Goal: Navigation & Orientation: Find specific page/section

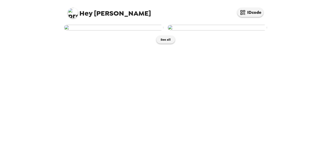
scroll to position [21, 0]
click at [168, 43] on button "See all" at bounding box center [165, 40] width 18 height 8
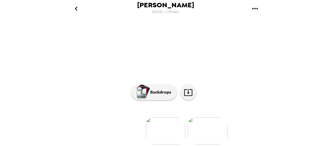
scroll to position [78, 0]
click at [168, 133] on img at bounding box center [166, 130] width 40 height 27
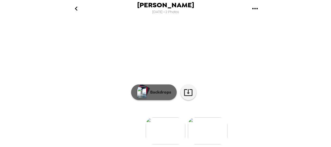
click at [158, 89] on p "Backdrops" at bounding box center [160, 92] width 24 height 6
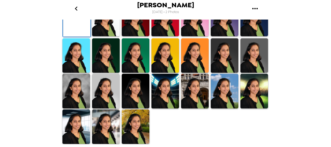
scroll to position [104, 0]
click at [108, 36] on img at bounding box center [106, 19] width 28 height 35
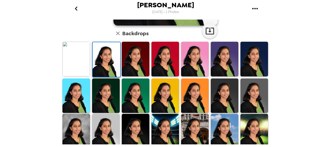
scroll to position [130, 0]
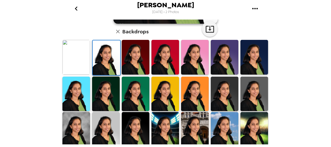
click at [249, 84] on img at bounding box center [254, 93] width 28 height 35
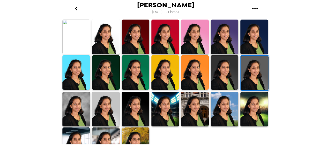
scroll to position [166, 0]
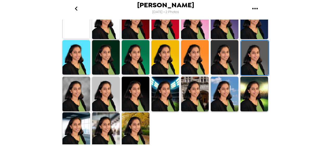
click at [141, 131] on img at bounding box center [136, 129] width 28 height 35
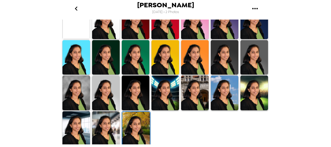
click at [111, 135] on img at bounding box center [106, 128] width 28 height 35
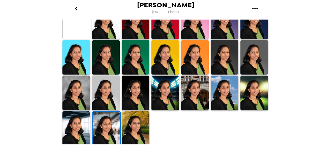
click at [75, 137] on img at bounding box center [76, 128] width 28 height 35
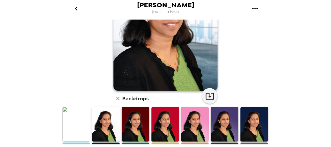
scroll to position [10, 0]
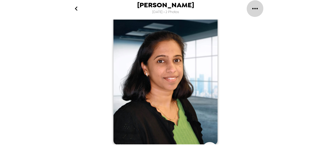
click at [254, 10] on icon "gallery menu" at bounding box center [255, 8] width 8 height 8
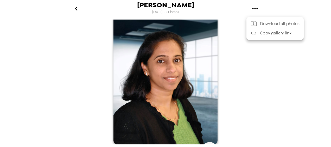
click at [290, 55] on div at bounding box center [165, 73] width 331 height 147
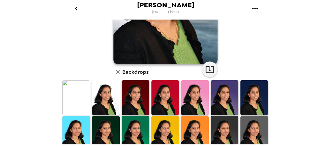
scroll to position [114, 0]
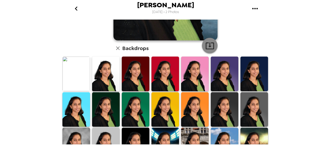
click at [210, 46] on icon "button" at bounding box center [209, 45] width 9 height 9
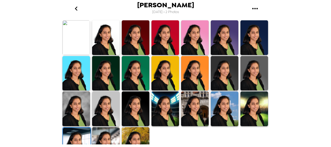
scroll to position [166, 0]
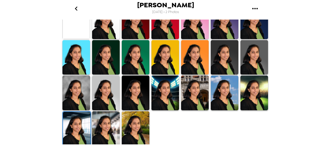
click at [139, 117] on img at bounding box center [136, 128] width 28 height 35
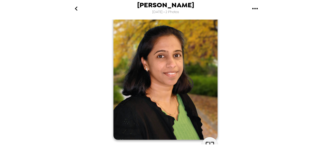
scroll to position [0, 0]
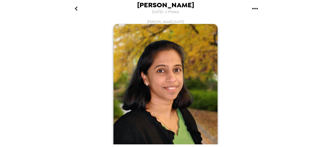
click at [253, 8] on icon "gallery menu" at bounding box center [254, 8] width 5 height 1
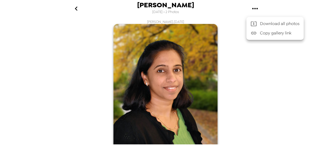
click at [246, 52] on div at bounding box center [165, 73] width 331 height 147
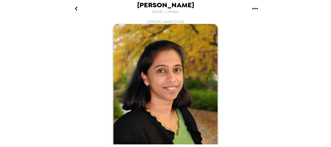
scroll to position [104, 0]
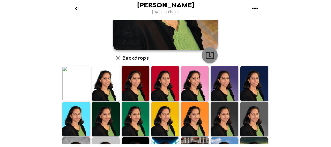
click at [209, 53] on icon "button" at bounding box center [209, 55] width 9 height 9
click at [245, 117] on img at bounding box center [254, 119] width 28 height 35
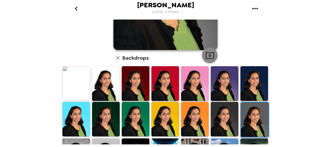
click at [212, 59] on icon "button" at bounding box center [209, 55] width 9 height 9
click at [112, 78] on img at bounding box center [106, 83] width 28 height 35
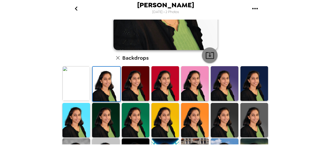
click at [208, 56] on icon "button" at bounding box center [210, 55] width 8 height 7
click at [81, 83] on img at bounding box center [76, 83] width 28 height 35
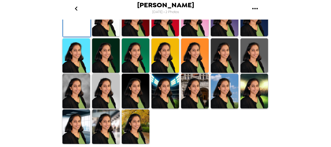
click at [167, 36] on img at bounding box center [165, 19] width 28 height 35
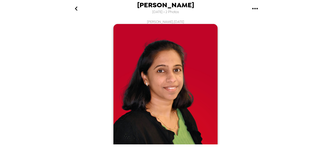
scroll to position [78, 0]
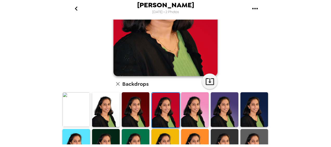
click at [135, 108] on img at bounding box center [136, 109] width 28 height 35
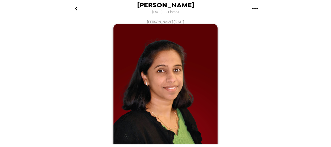
scroll to position [104, 0]
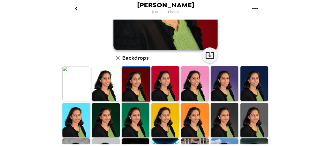
click at [248, 80] on img at bounding box center [254, 83] width 28 height 35
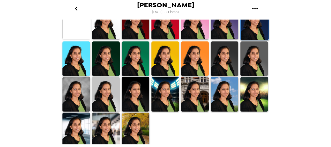
scroll to position [166, 0]
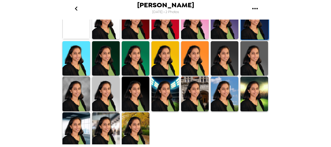
click at [137, 94] on img at bounding box center [136, 93] width 28 height 35
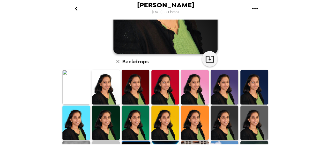
scroll to position [114, 0]
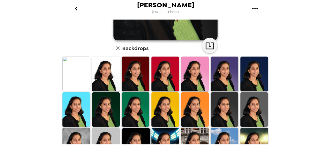
click at [107, 137] on img at bounding box center [106, 144] width 28 height 35
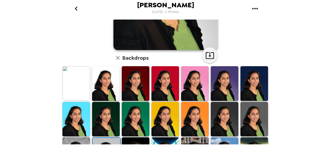
scroll to position [156, 0]
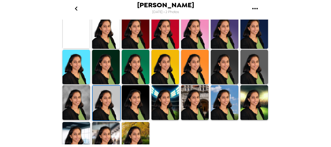
click at [82, 110] on img at bounding box center [76, 102] width 28 height 35
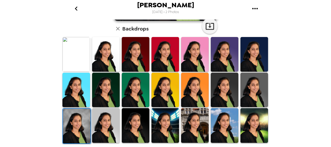
scroll to position [130, 0]
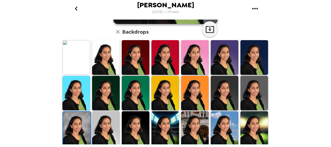
click at [163, 116] on img at bounding box center [165, 128] width 28 height 35
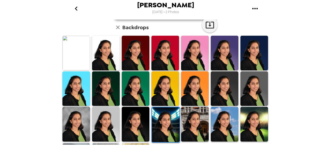
scroll to position [166, 0]
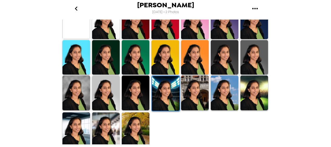
click at [214, 92] on img at bounding box center [225, 92] width 28 height 35
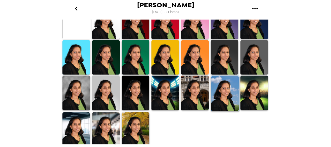
click at [240, 104] on img at bounding box center [254, 92] width 28 height 35
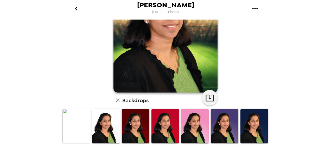
scroll to position [0, 0]
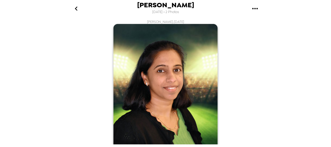
click at [79, 10] on icon "go back" at bounding box center [76, 8] width 8 height 8
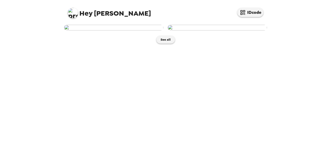
scroll to position [21, 0]
click at [127, 30] on img at bounding box center [113, 28] width 99 height 6
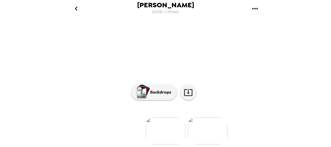
scroll to position [78, 0]
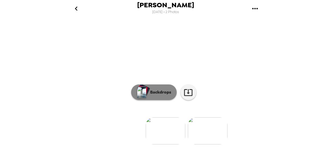
click at [154, 91] on p "Backdrops" at bounding box center [160, 92] width 24 height 6
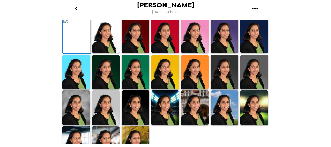
scroll to position [0, 0]
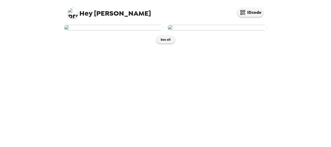
click at [100, 15] on span "Hey [PERSON_NAME]" at bounding box center [109, 11] width 83 height 12
click at [166, 43] on button "See all" at bounding box center [165, 40] width 18 height 8
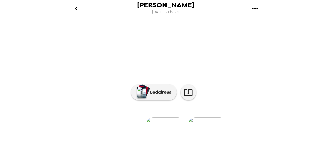
scroll to position [78, 0]
click at [207, 126] on img at bounding box center [208, 130] width 40 height 27
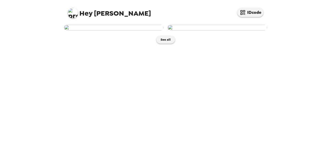
scroll to position [21, 0]
click at [119, 30] on img at bounding box center [113, 28] width 99 height 6
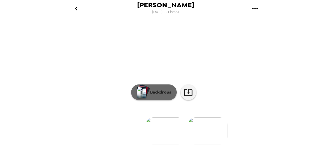
click at [143, 86] on img "button" at bounding box center [141, 91] width 9 height 11
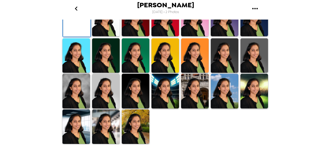
scroll to position [131, 0]
click at [104, 36] on img at bounding box center [106, 19] width 28 height 35
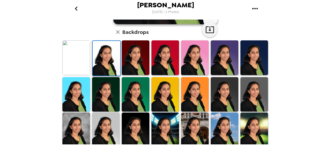
scroll to position [166, 0]
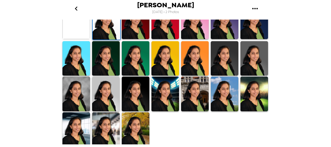
click at [143, 131] on img at bounding box center [136, 129] width 28 height 35
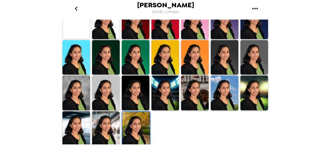
click at [244, 55] on img at bounding box center [254, 57] width 28 height 35
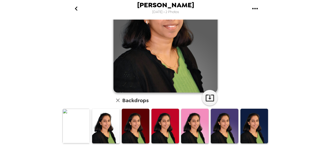
scroll to position [114, 0]
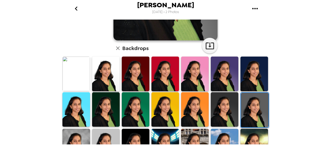
click at [82, 81] on img at bounding box center [76, 73] width 28 height 35
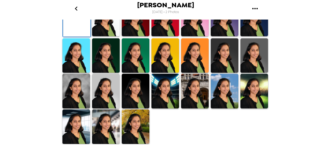
scroll to position [166, 0]
click at [132, 130] on img at bounding box center [136, 126] width 28 height 35
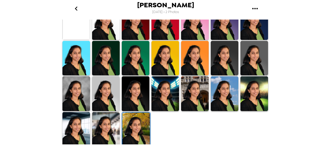
scroll to position [165, 0]
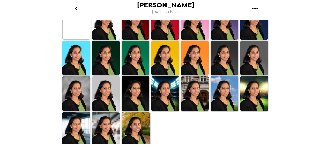
click at [201, 67] on img at bounding box center [195, 58] width 28 height 35
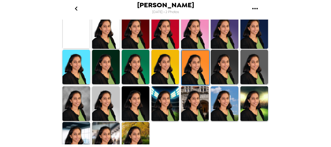
scroll to position [166, 0]
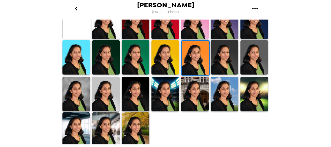
click at [114, 127] on img at bounding box center [106, 129] width 28 height 35
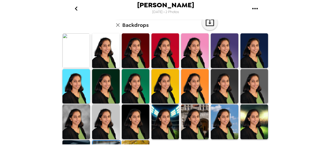
scroll to position [114, 0]
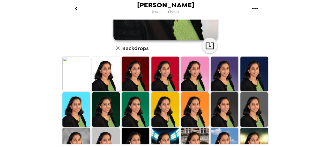
click at [247, 81] on img at bounding box center [254, 73] width 28 height 35
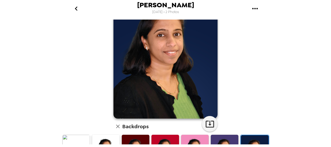
scroll to position [0, 0]
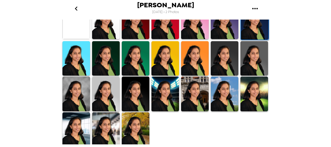
click at [252, 71] on img at bounding box center [254, 58] width 28 height 35
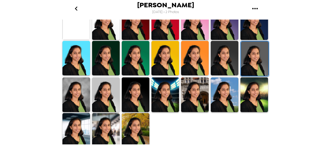
scroll to position [166, 0]
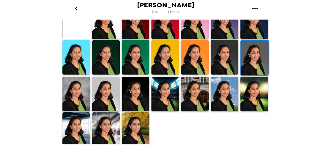
click at [138, 127] on img at bounding box center [136, 129] width 28 height 35
